Goal: Obtain resource: Download file/media

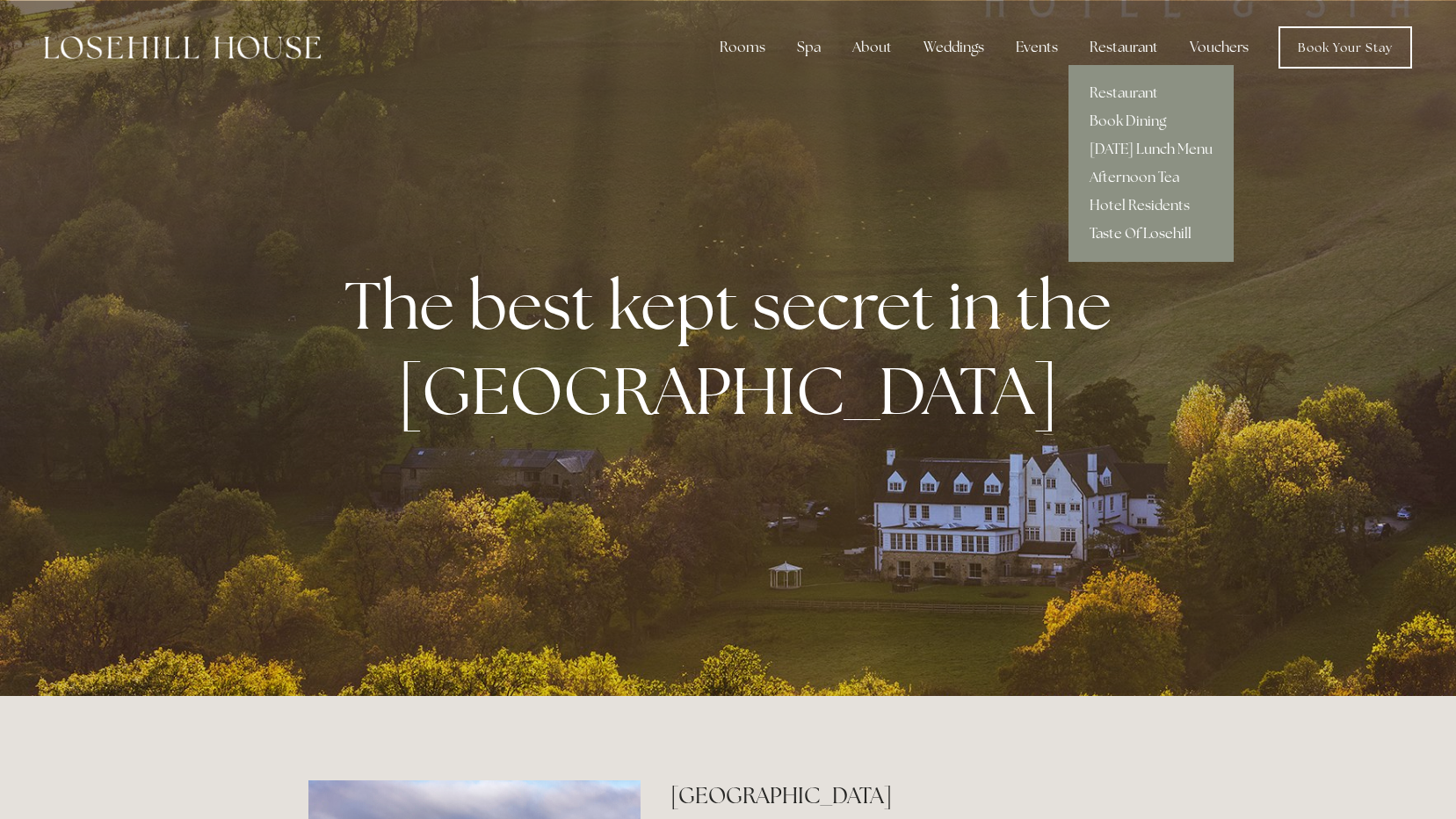
click at [1165, 235] on link "Taste Of Losehill" at bounding box center [1151, 233] width 165 height 28
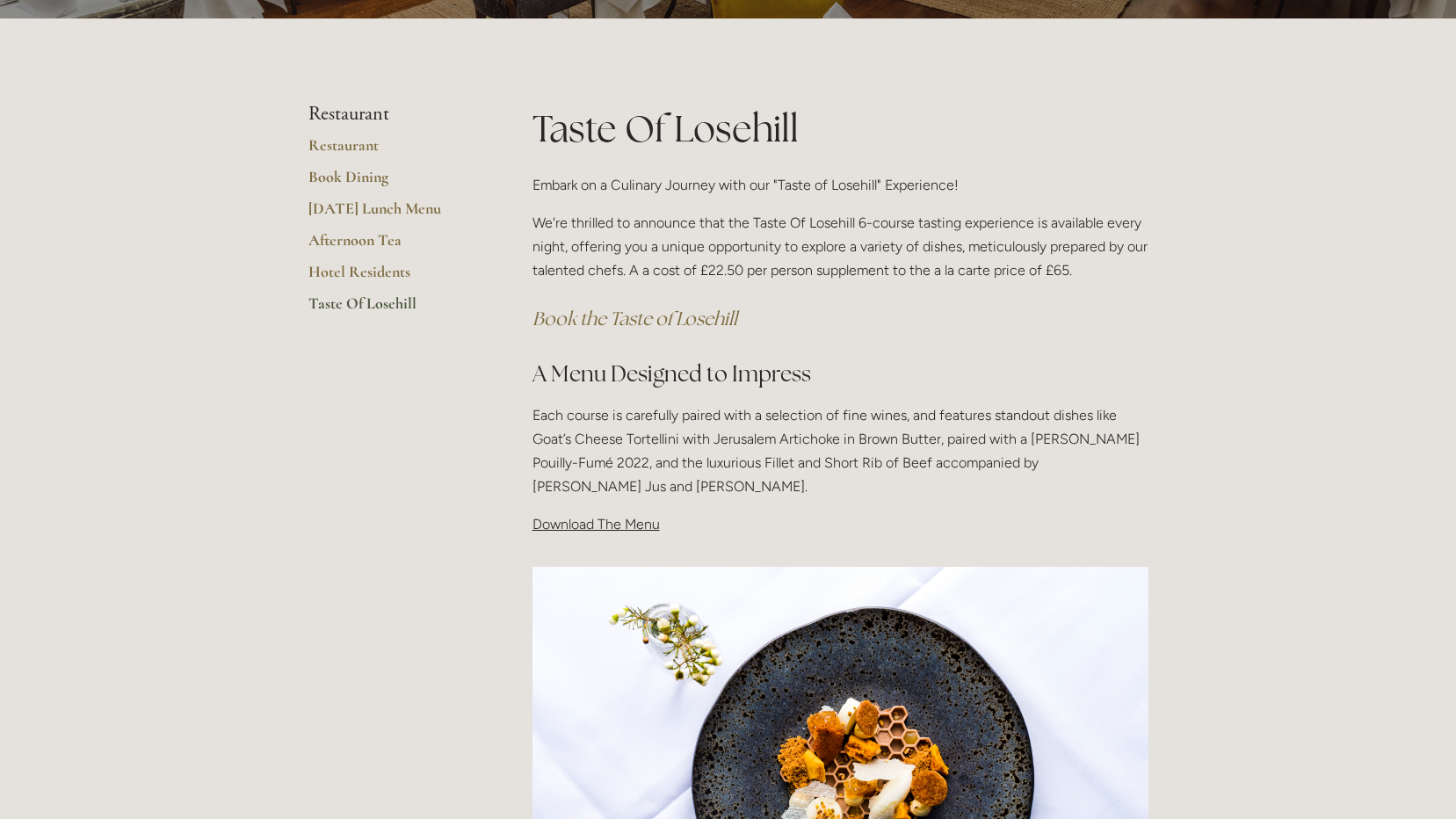
scroll to position [352, 0]
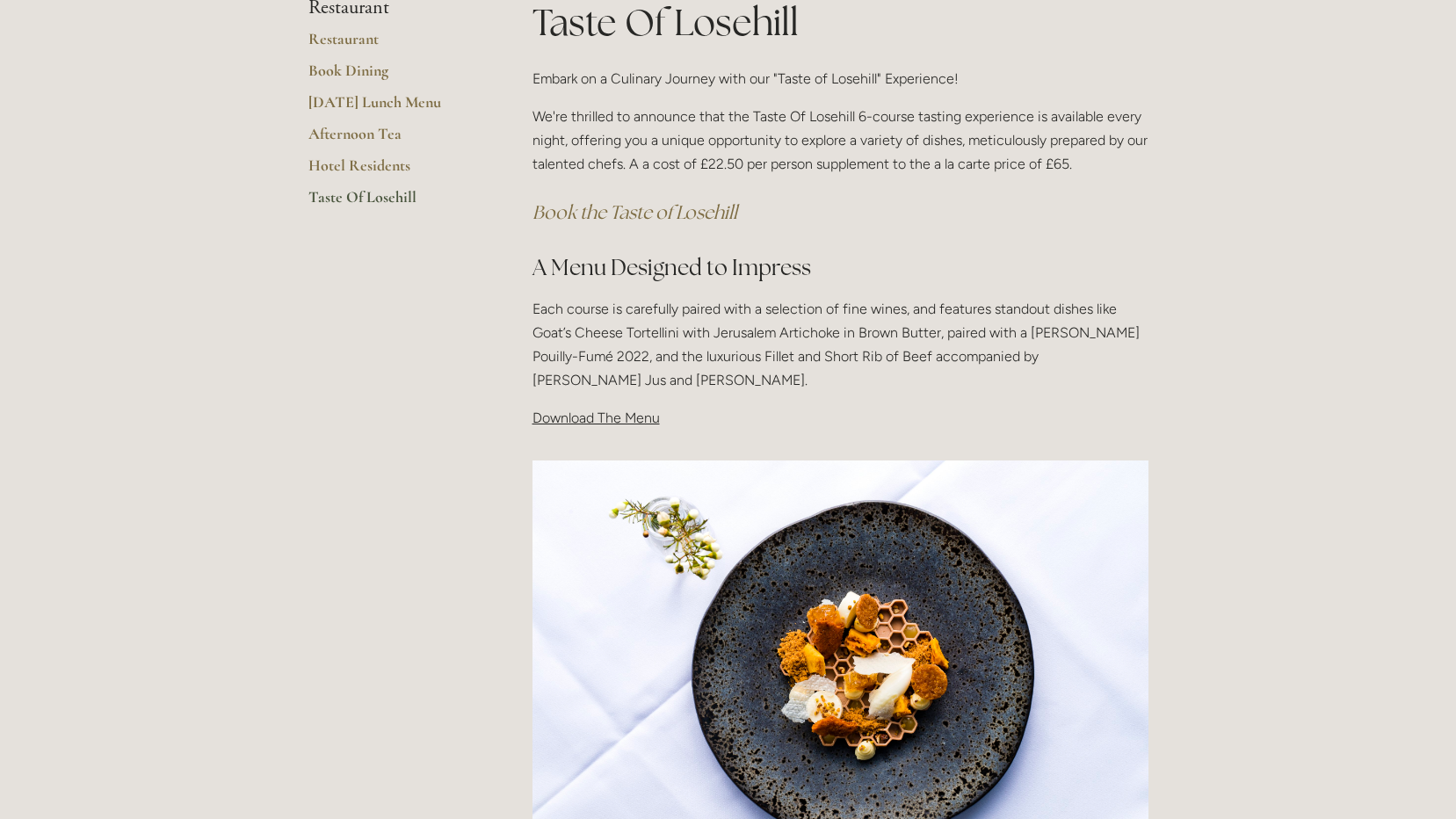
click at [625, 425] on span "Download The Menu" at bounding box center [596, 417] width 128 height 16
click at [628, 417] on span "Download The Menu" at bounding box center [596, 417] width 128 height 16
click at [627, 417] on span "Download The Menu" at bounding box center [596, 417] width 128 height 16
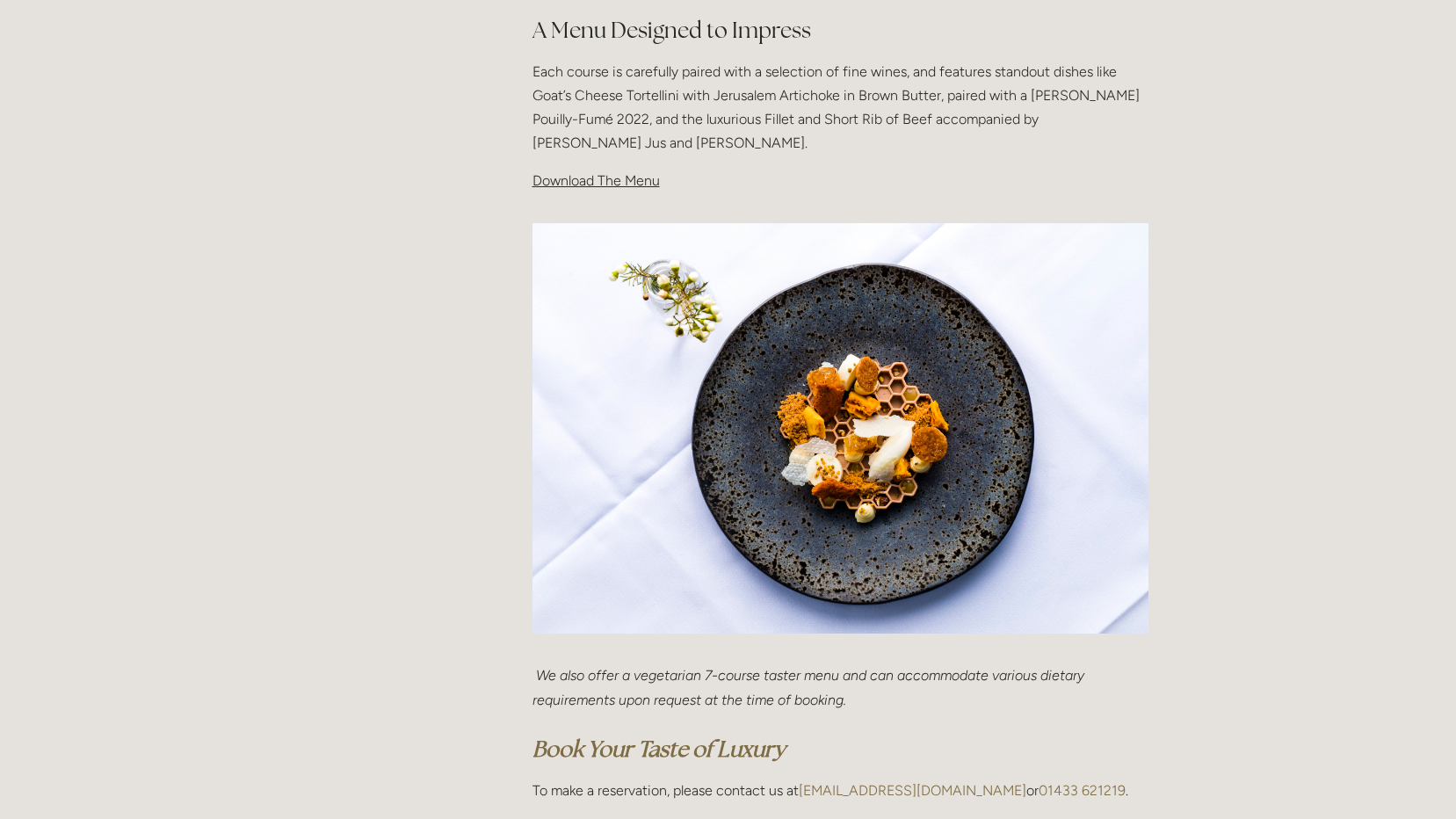
scroll to position [176, 0]
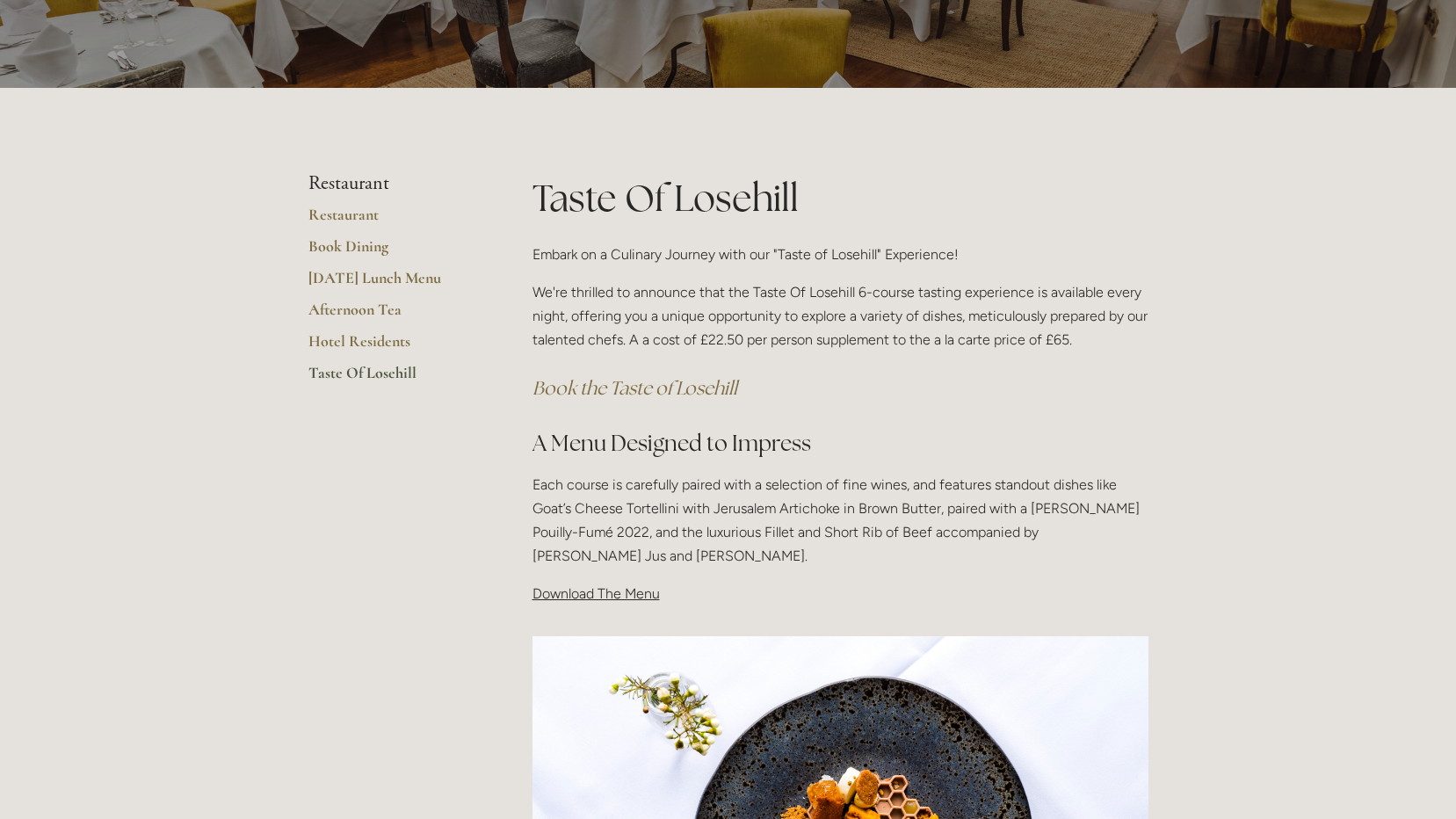
click at [603, 595] on span "Download The Menu" at bounding box center [596, 593] width 128 height 16
drag, startPoint x: 1036, startPoint y: 343, endPoint x: 1116, endPoint y: 343, distance: 80.0
click at [1116, 343] on p "We're thrilled to announce that the Taste Of Losehill 6-course tasting experien…" at bounding box center [841, 316] width 616 height 72
click at [961, 476] on p "Each course is carefully paired with a selection of fine wines, and features st…" at bounding box center [841, 520] width 616 height 96
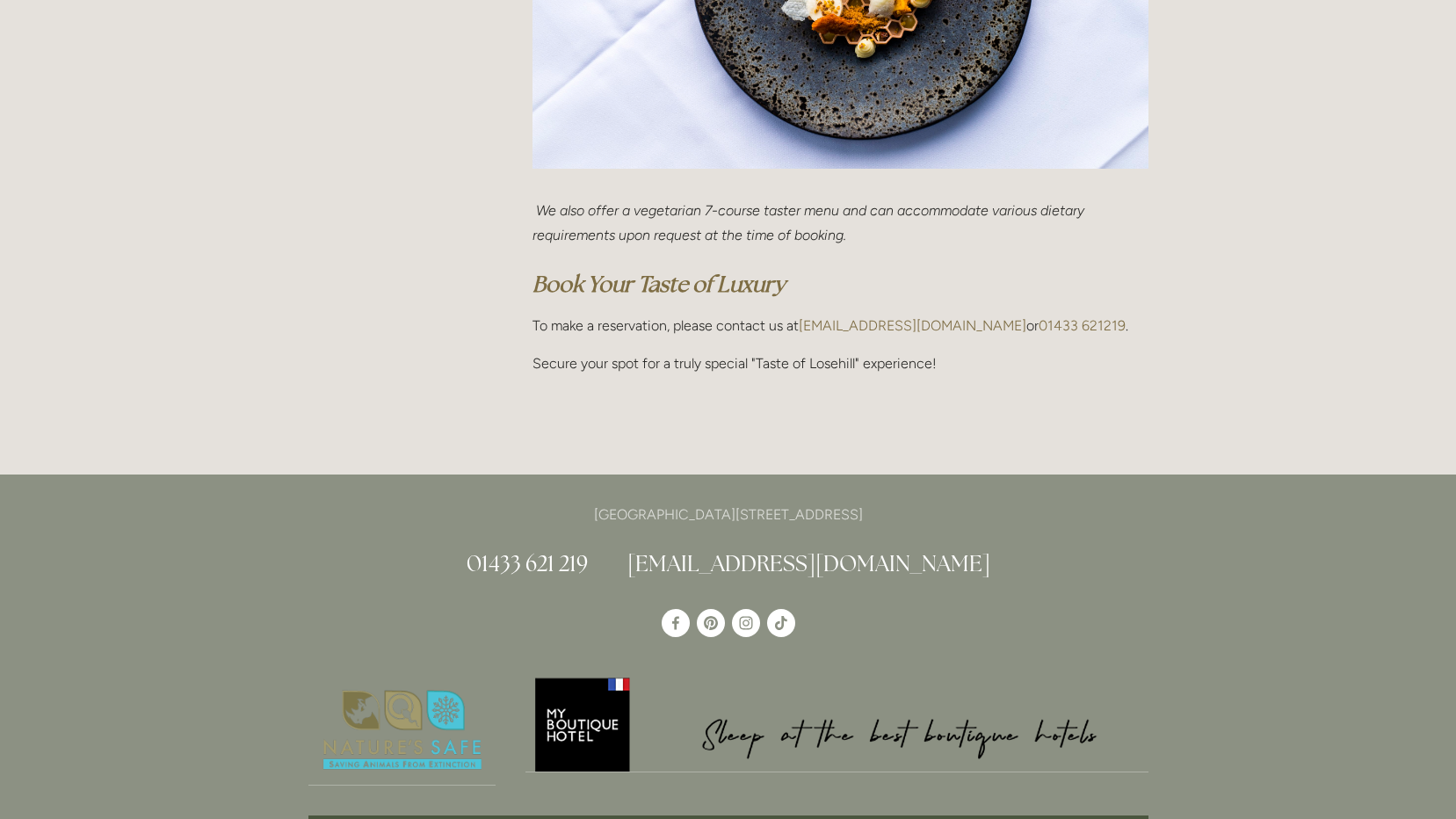
scroll to position [1055, 0]
drag, startPoint x: 826, startPoint y: 365, endPoint x: 685, endPoint y: 366, distance: 141.0
click at [685, 366] on p "Secure your spot for a truly special "Taste of Losehill" experience!" at bounding box center [841, 362] width 616 height 24
click at [686, 365] on p "Secure your spot for a truly special "Taste of Losehill" experience!" at bounding box center [841, 362] width 616 height 24
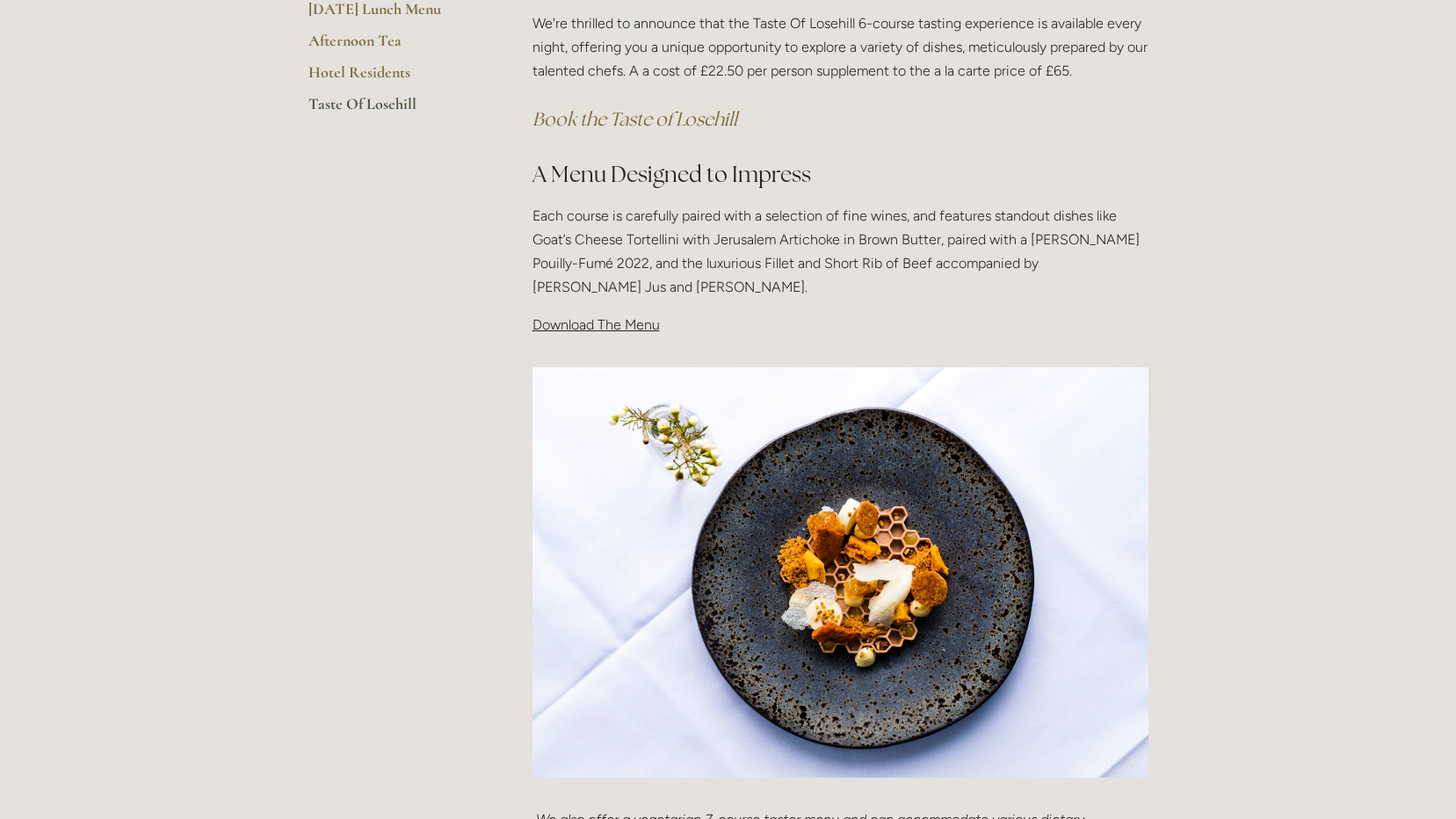
scroll to position [439, 0]
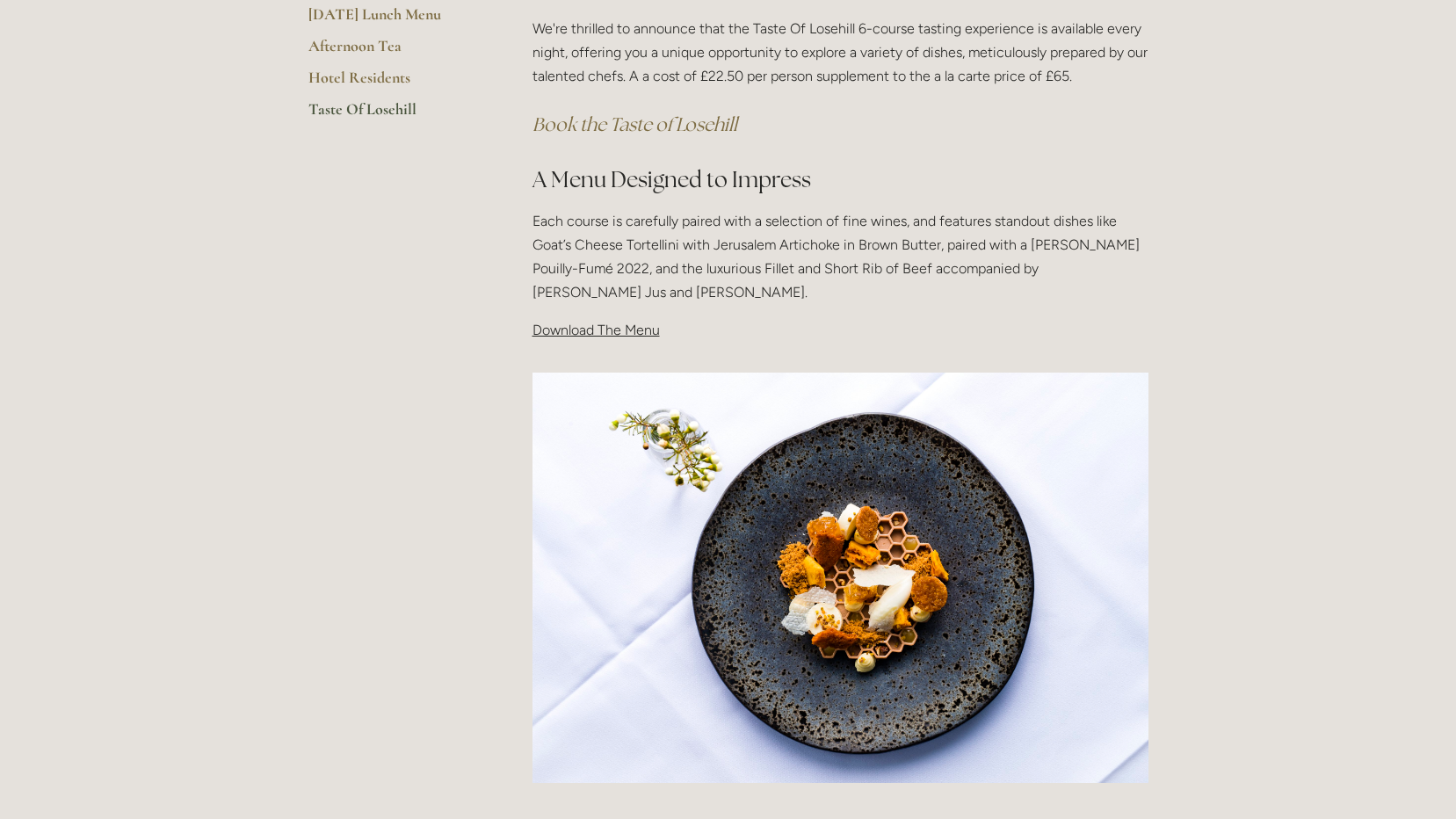
click at [624, 334] on span "Download The Menu" at bounding box center [596, 329] width 128 height 16
click at [642, 287] on p "Each course is carefully paired with a selection of fine wines, and features st…" at bounding box center [841, 256] width 616 height 96
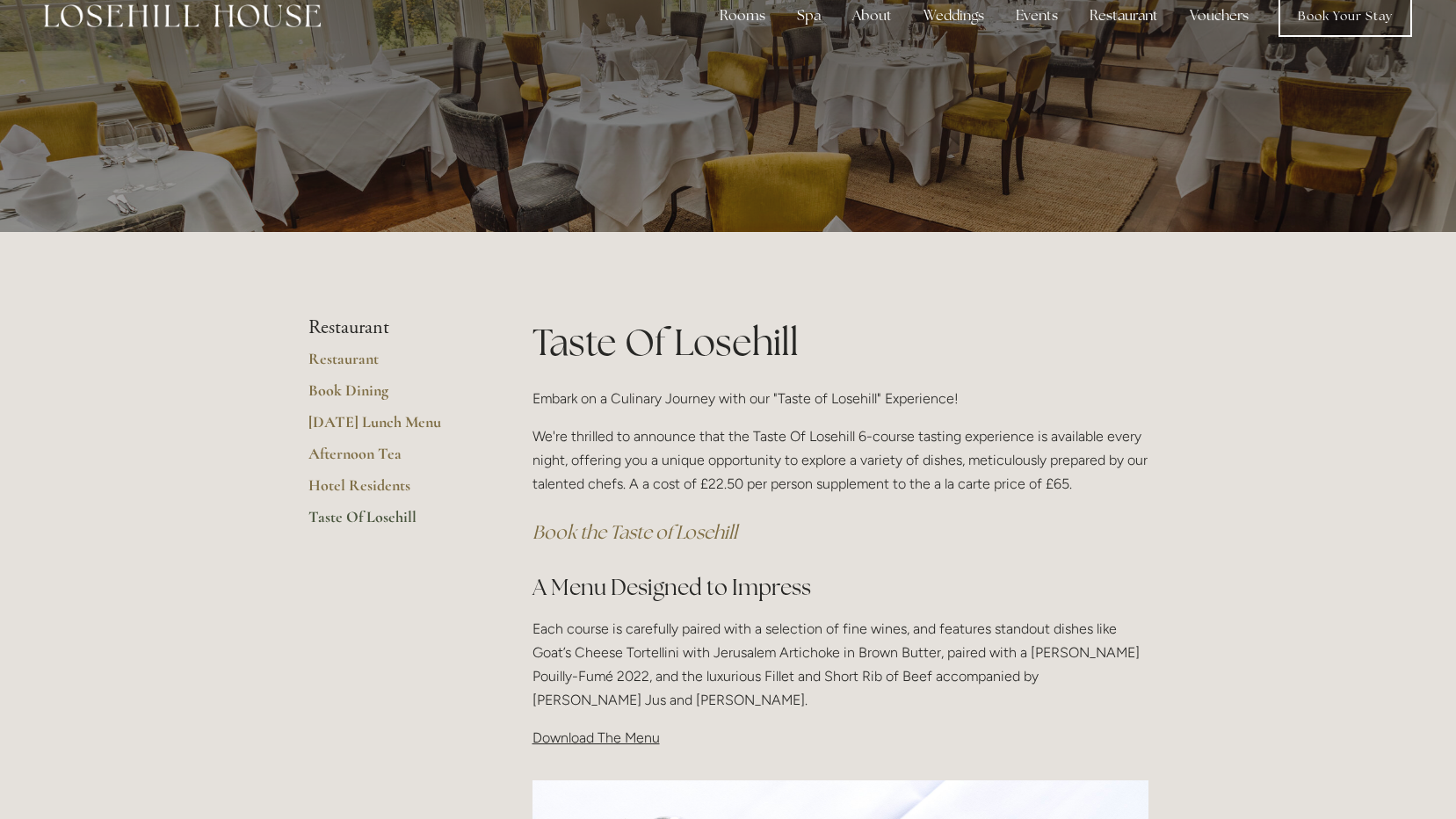
scroll to position [0, 0]
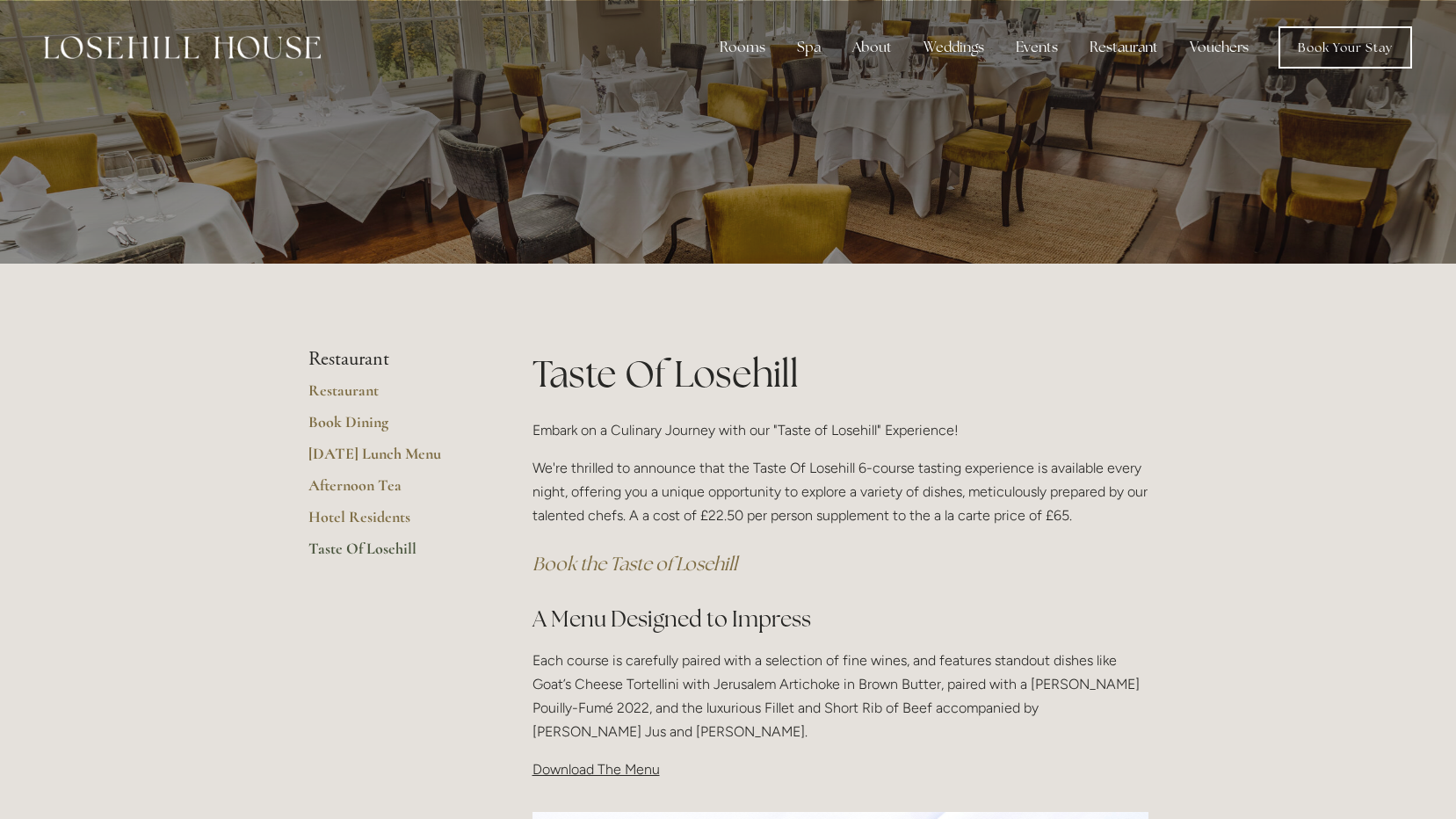
click at [623, 764] on span "Download The Menu" at bounding box center [596, 769] width 128 height 16
click at [662, 727] on p "Each course is carefully paired with a selection of fine wines, and features st…" at bounding box center [841, 695] width 616 height 96
click at [615, 772] on span "Download The Menu" at bounding box center [596, 769] width 128 height 16
drag, startPoint x: 615, startPoint y: 772, endPoint x: 725, endPoint y: 679, distance: 144.0
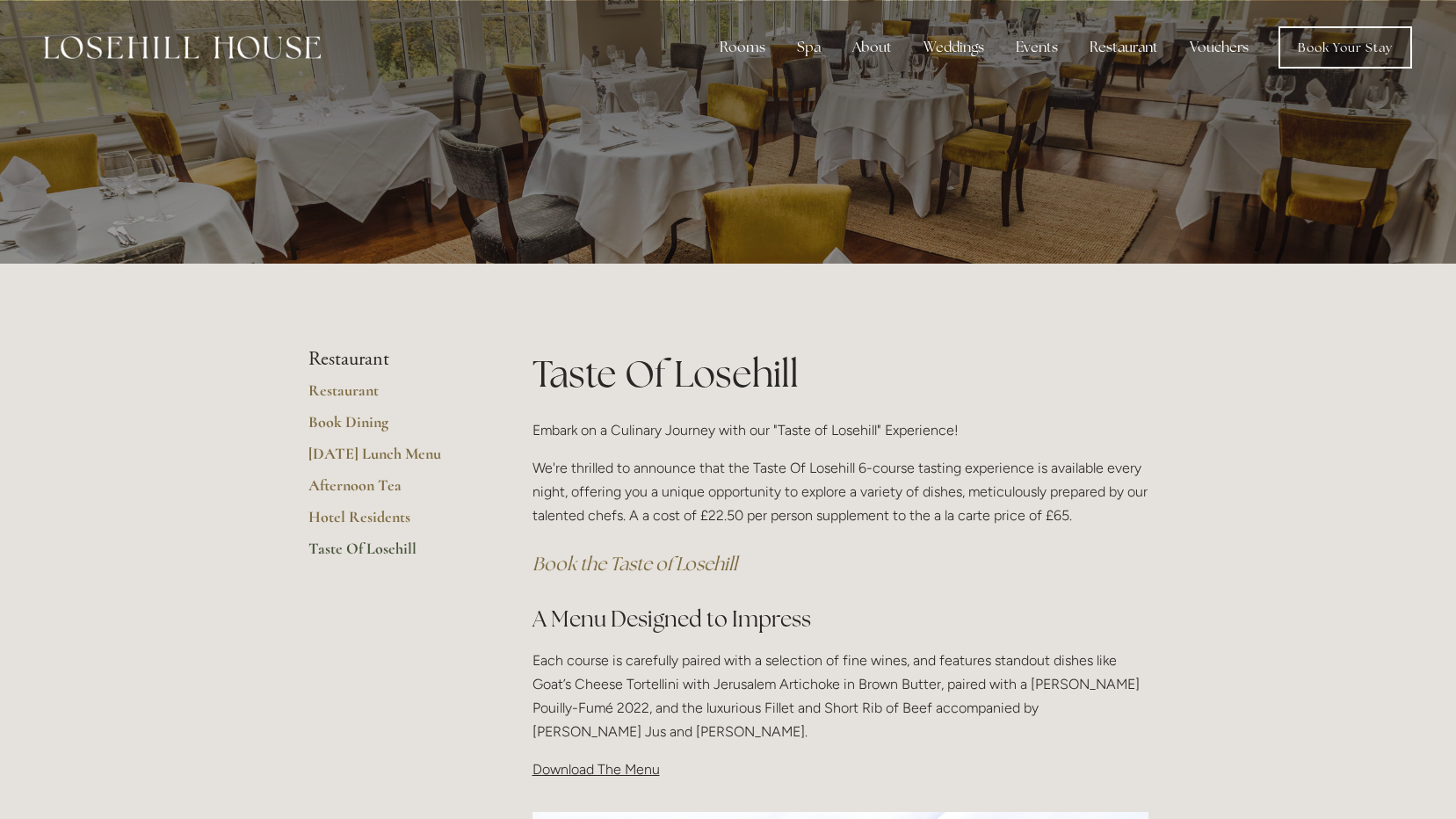
click at [725, 679] on p "Each course is carefully paired with a selection of fine wines, and features st…" at bounding box center [841, 695] width 616 height 96
